Goal: Transaction & Acquisition: Download file/media

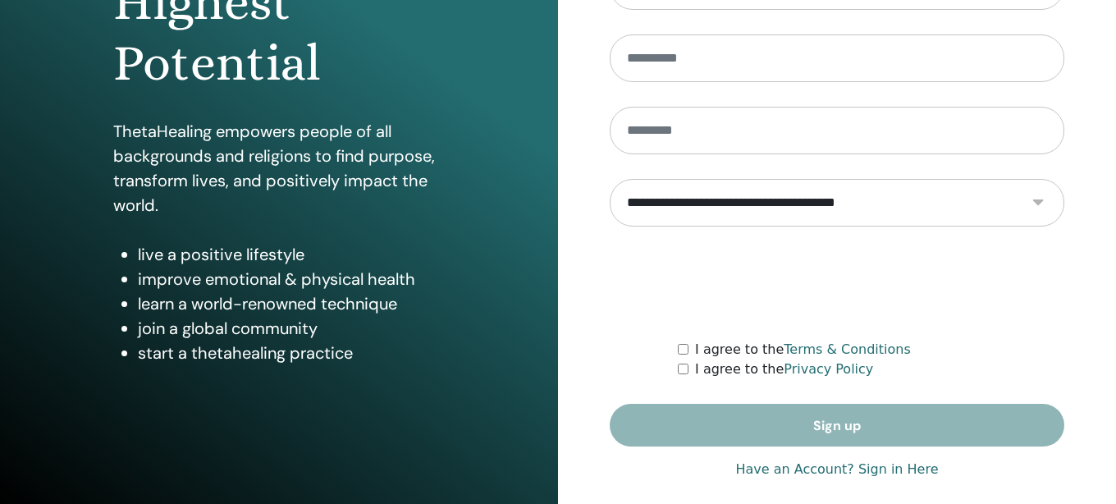
scroll to position [269, 0]
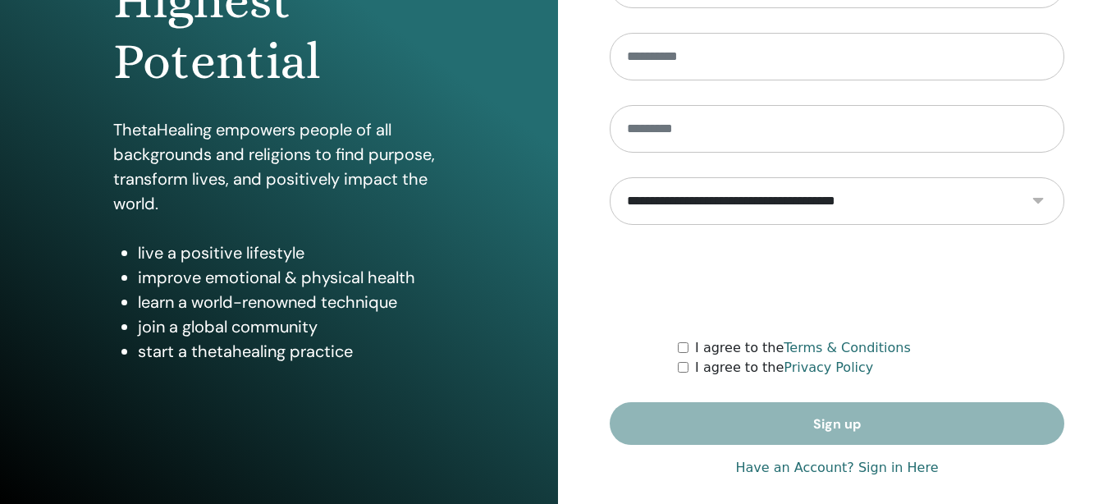
type input "**********"
click at [805, 470] on link "Have an Account? Sign in Here" at bounding box center [836, 468] width 203 height 20
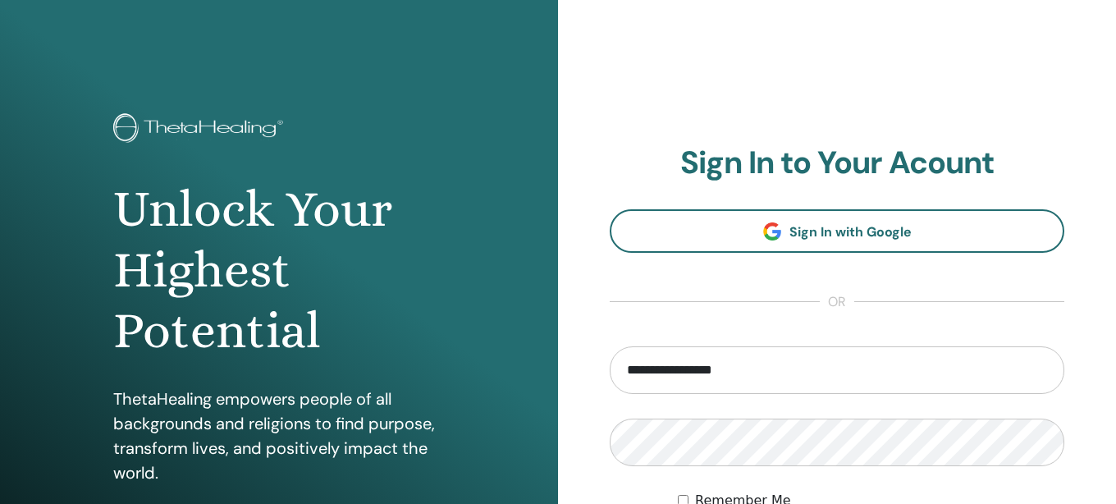
scroll to position [250, 0]
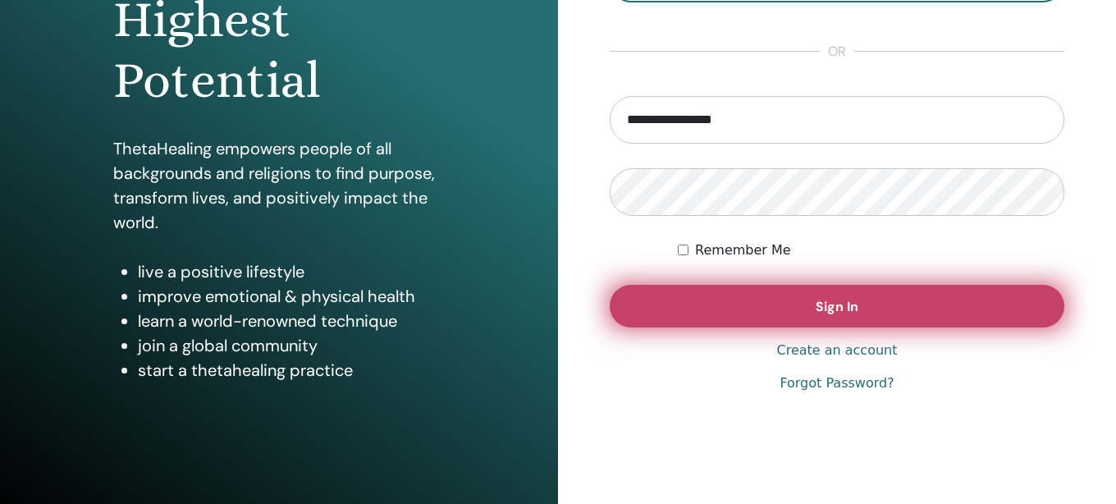
click at [739, 298] on button "Sign In" at bounding box center [837, 306] width 455 height 43
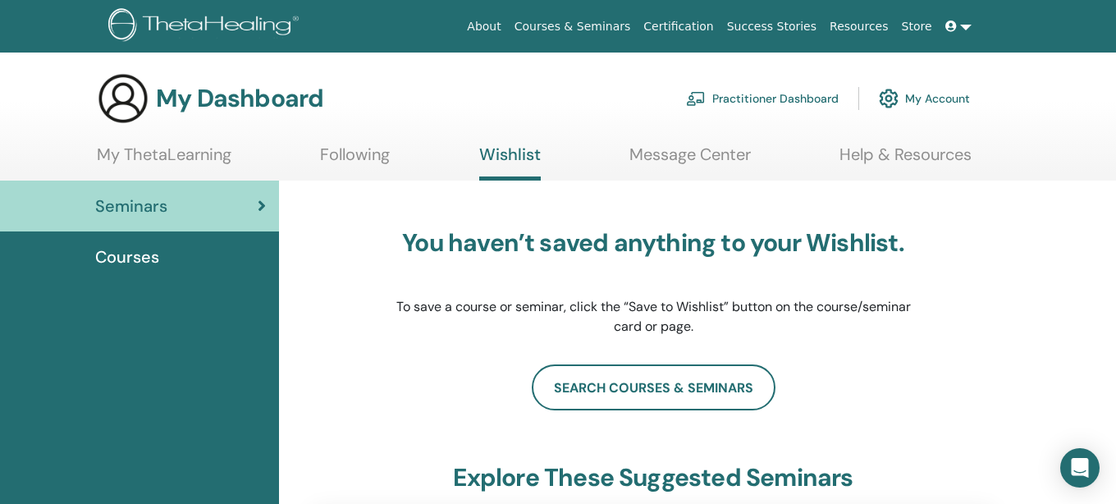
click at [177, 167] on link "My ThetaLearning" at bounding box center [164, 160] width 135 height 32
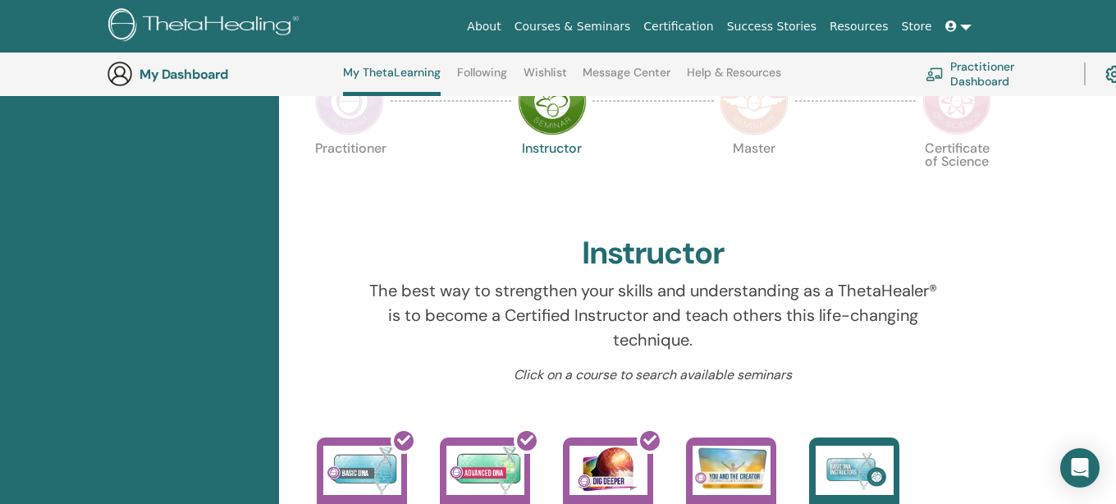
scroll to position [286, 0]
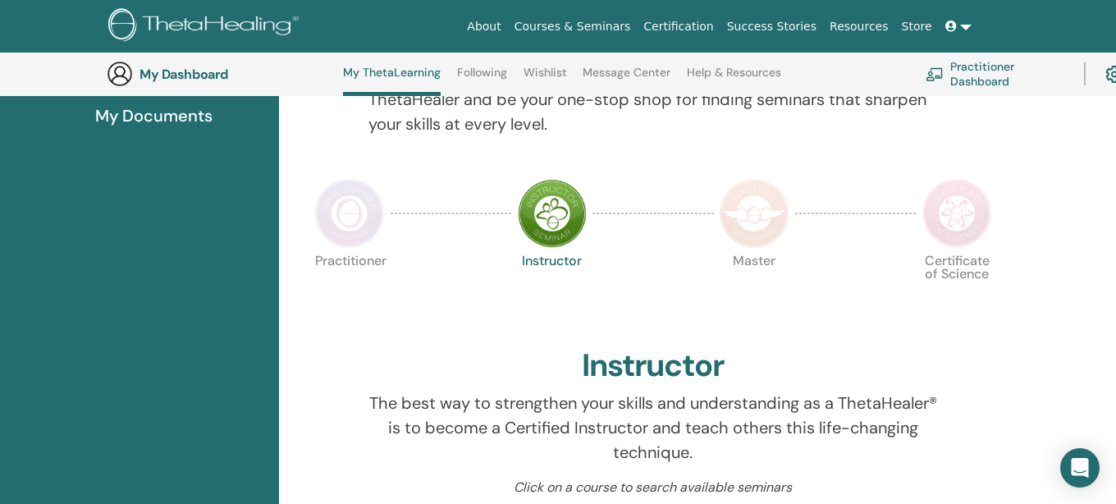
click at [340, 208] on img at bounding box center [349, 213] width 69 height 69
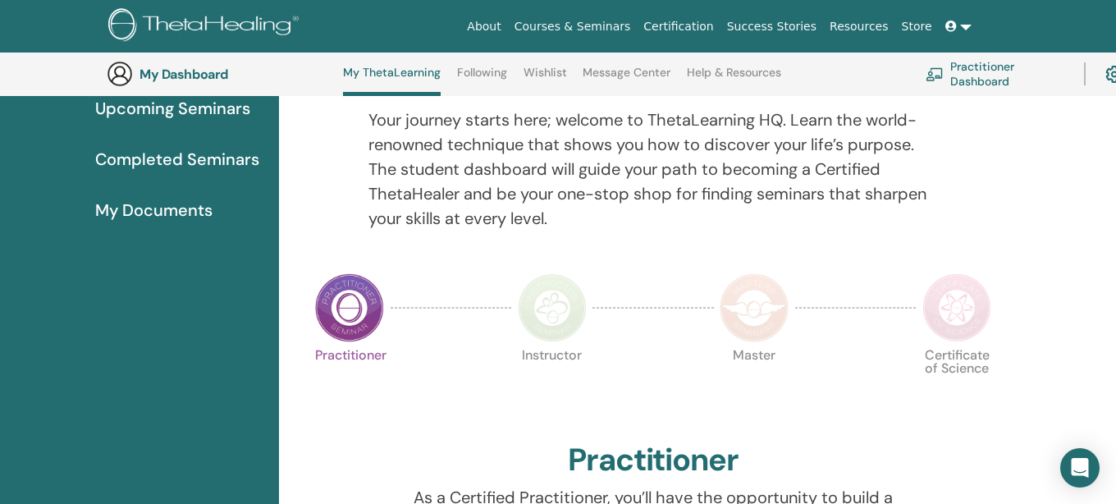
scroll to position [150, 0]
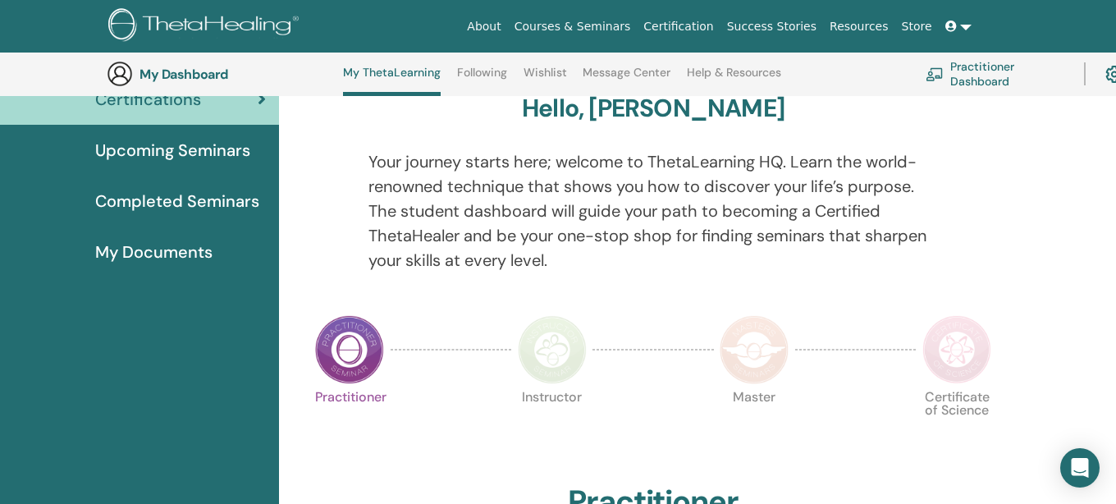
click at [162, 183] on link "Completed Seminars" at bounding box center [139, 201] width 279 height 51
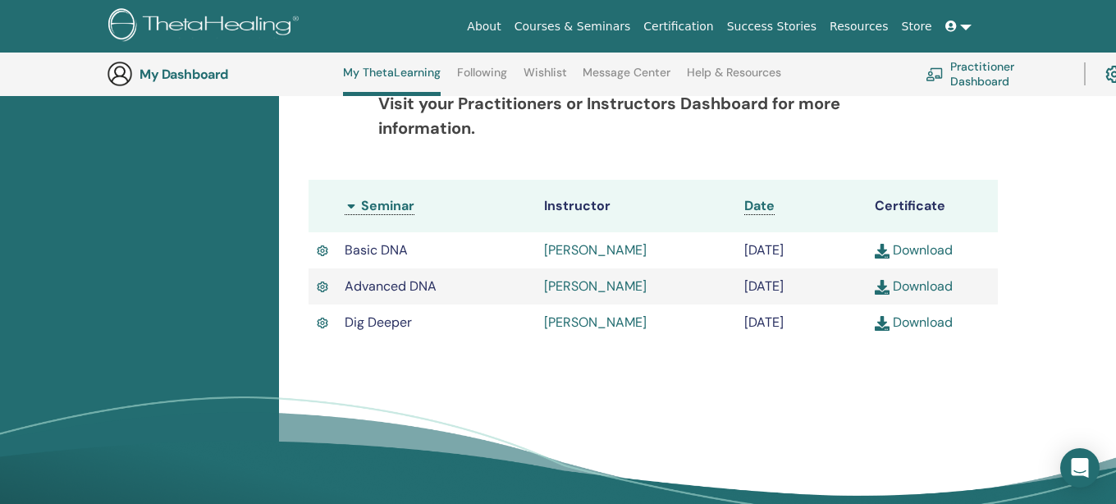
scroll to position [386, 0]
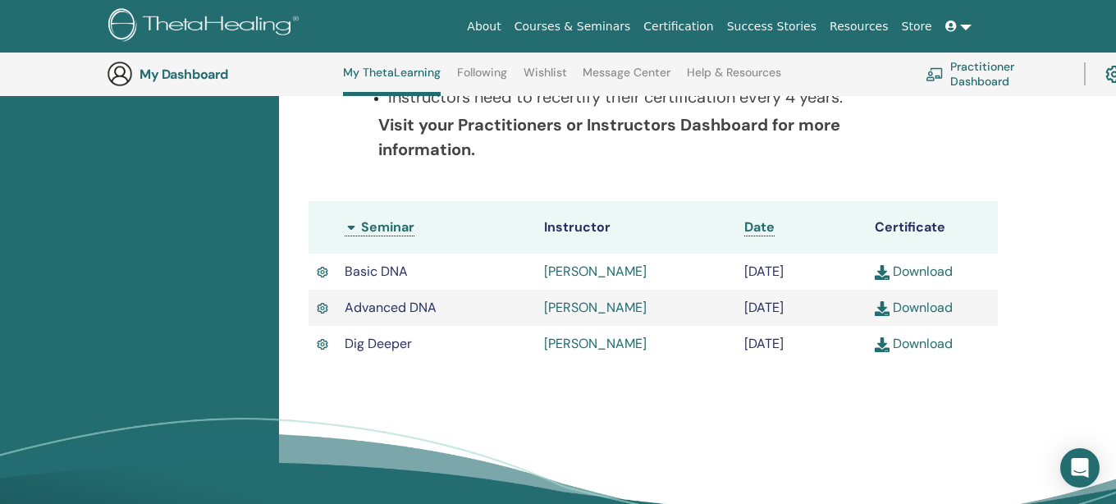
click at [943, 345] on link "Download" at bounding box center [914, 343] width 78 height 17
click at [931, 306] on link "Download" at bounding box center [914, 307] width 78 height 17
click at [927, 272] on link "Download" at bounding box center [914, 271] width 78 height 17
